Goal: Transaction & Acquisition: Book appointment/travel/reservation

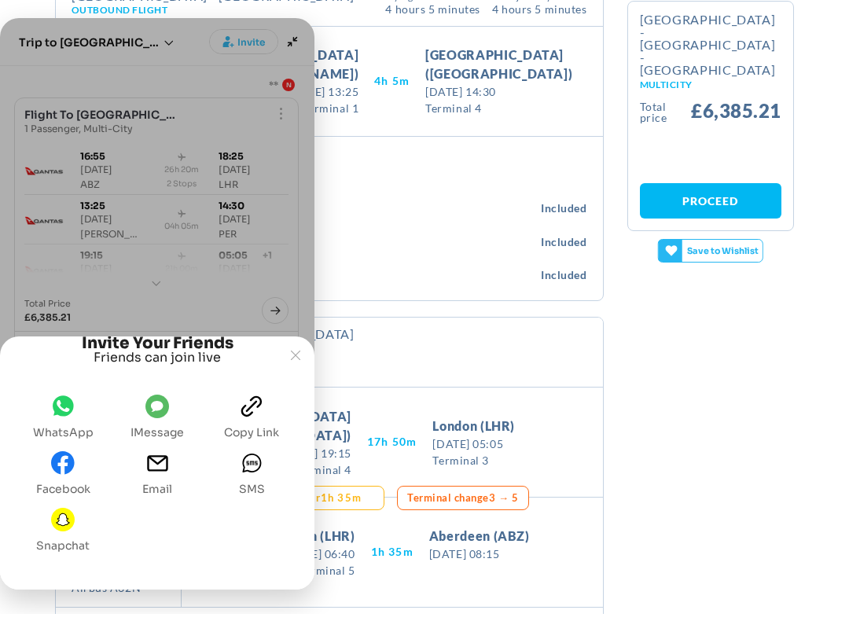
click at [58, 407] on icon "WhatsApp" at bounding box center [63, 413] width 15 height 13
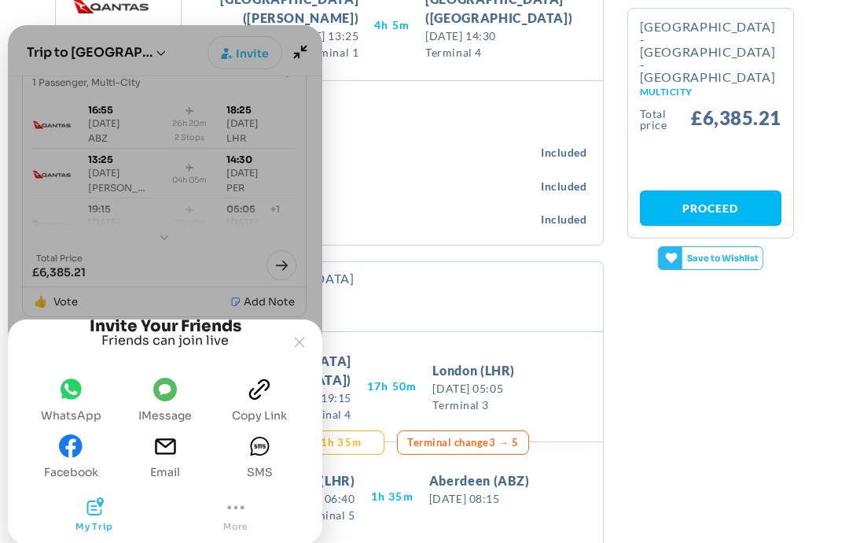
scroll to position [61, 0]
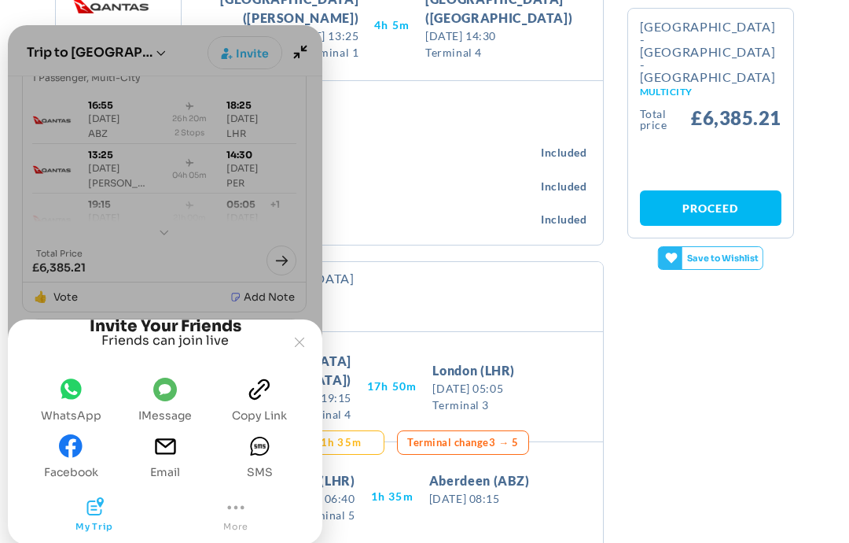
click at [165, 452] on icon "email" at bounding box center [165, 446] width 24 height 24
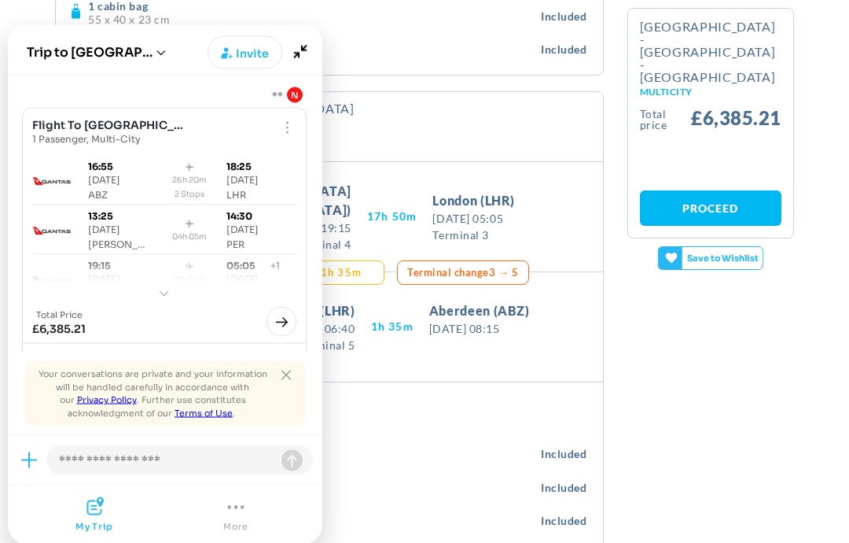
scroll to position [1033, 0]
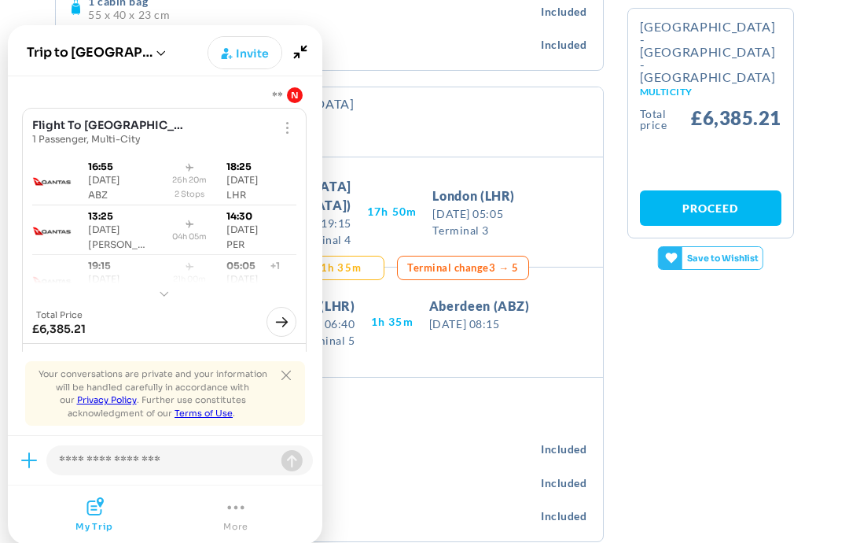
click at [366, 428] on div "1 personal item Fits beneath the seat ahead of yours Included" at bounding box center [330, 445] width 516 height 34
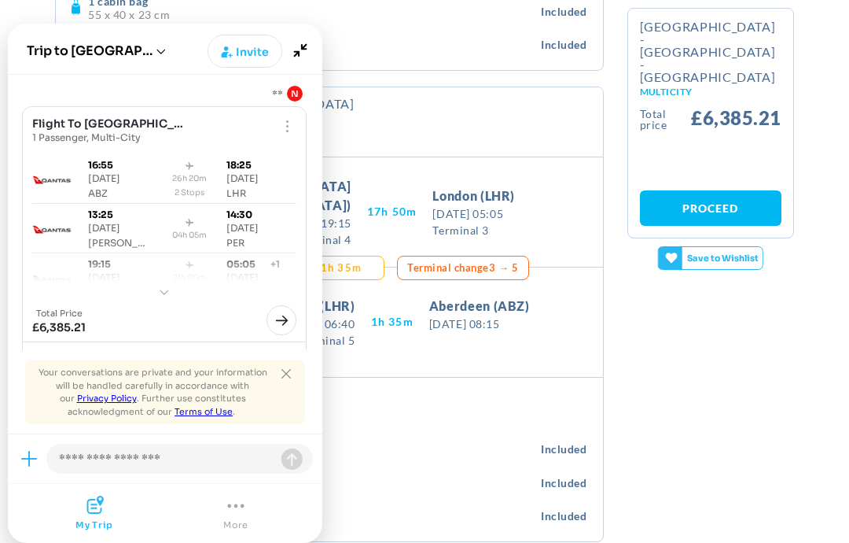
click at [282, 378] on icon "Close tooltip" at bounding box center [286, 373] width 9 height 9
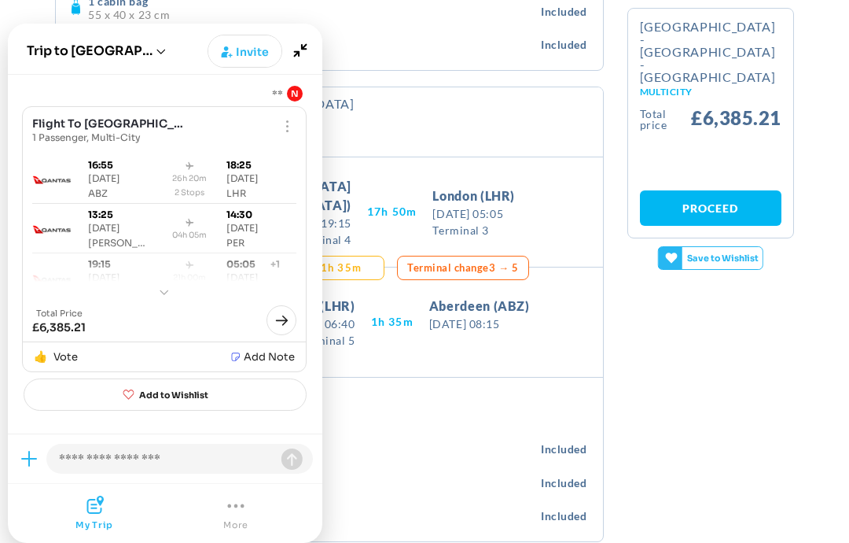
click at [57, 433] on div "Add to Wishlist Adding your first item" at bounding box center [165, 254] width 315 height 359
click at [371, 446] on p "Fits beneath the seat ahead of yours" at bounding box center [314, 452] width 454 height 12
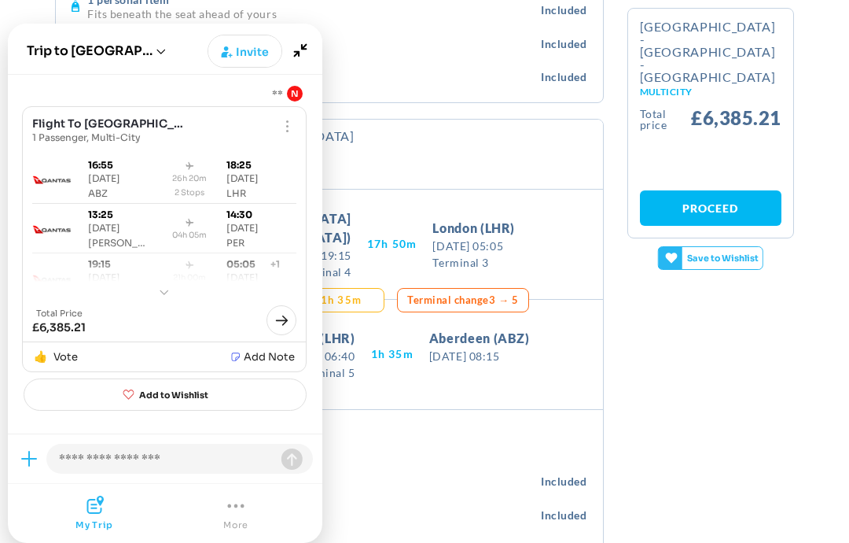
scroll to position [1007, 0]
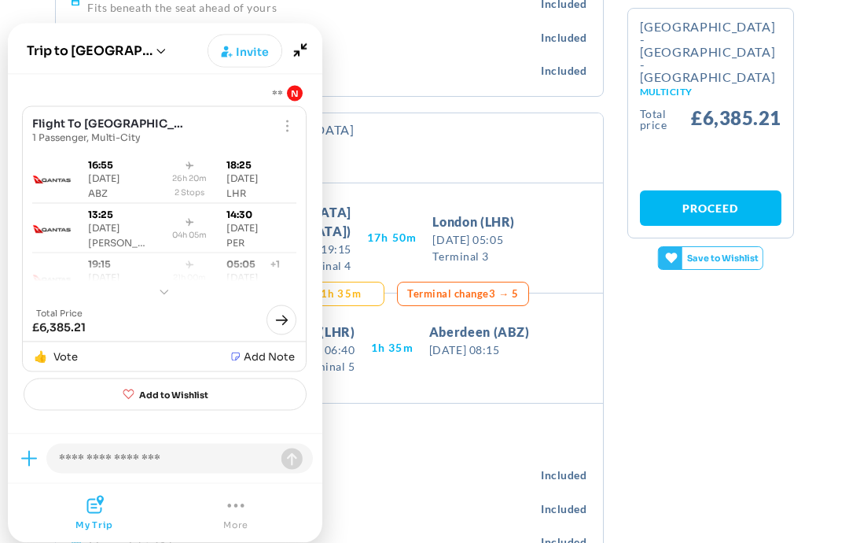
click at [116, 84] on div "Joyned Window" at bounding box center [165, 243] width 315 height 336
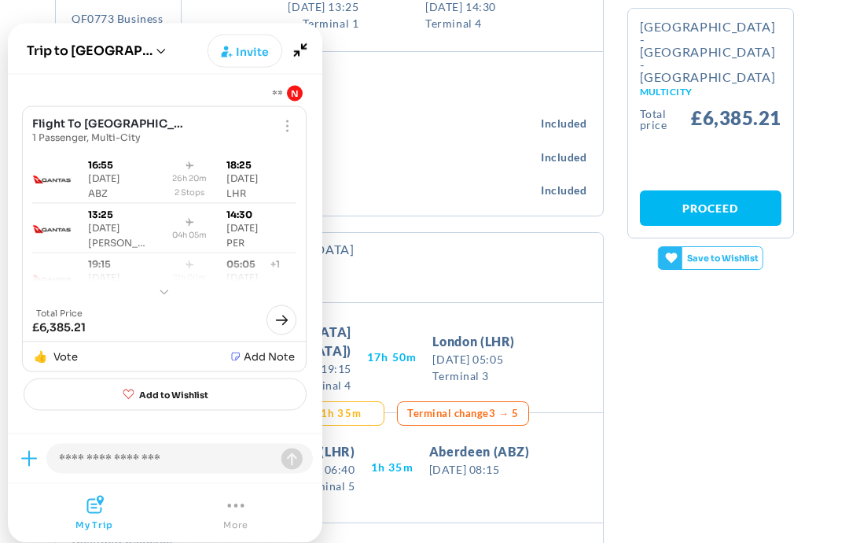
click at [37, 55] on button "Trip to [GEOGRAPHIC_DATA]" at bounding box center [90, 50] width 126 height 17
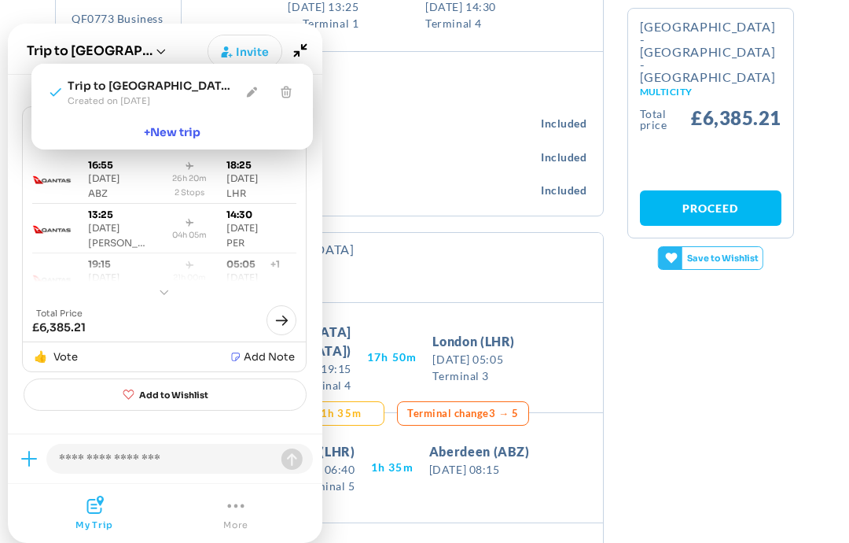
click at [371, 173] on h4 "1 checked bag" at bounding box center [315, 180] width 452 height 14
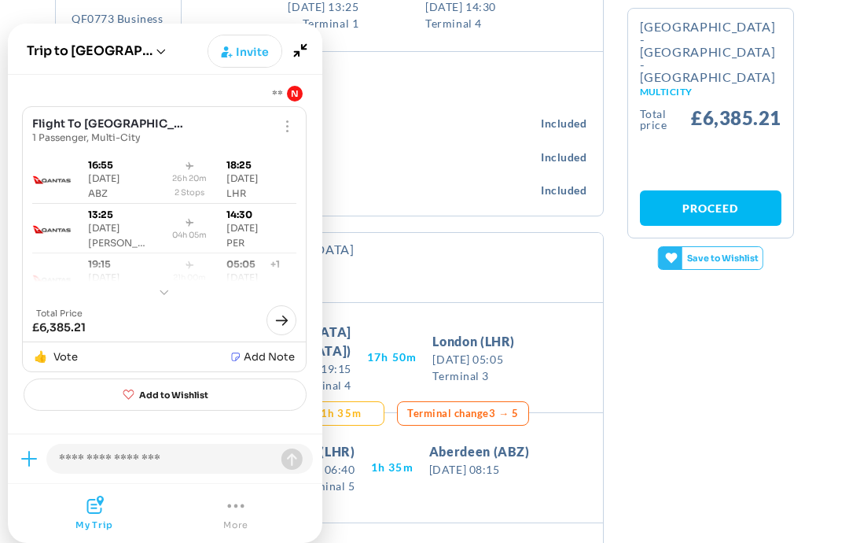
click at [348, 173] on h4 "1 checked bag" at bounding box center [315, 180] width 452 height 14
click at [399, 187] on p "Max weight 40 kg" at bounding box center [315, 193] width 452 height 12
click at [303, 51] on icon "Minimize" at bounding box center [300, 50] width 30 height 30
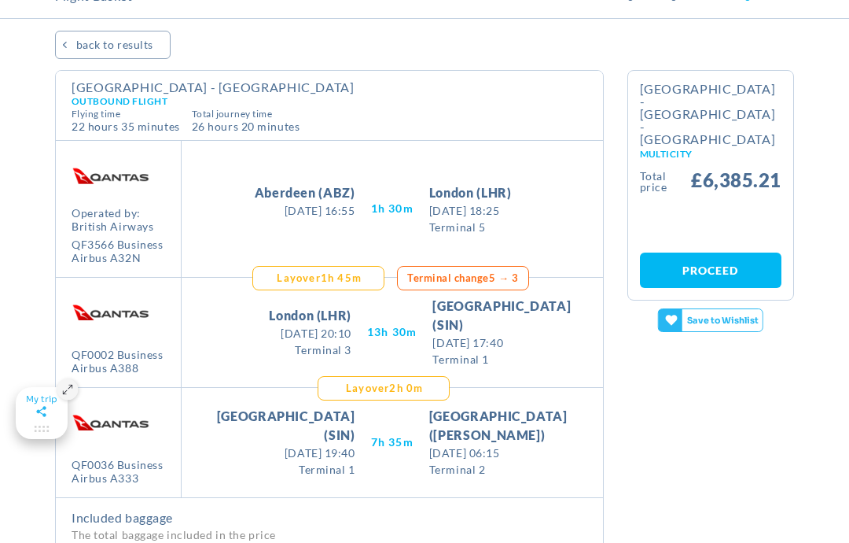
scroll to position [0, 0]
